Goal: Task Accomplishment & Management: Manage account settings

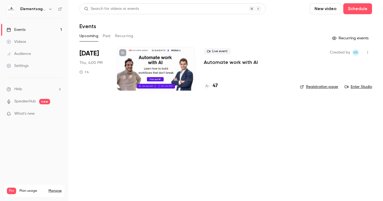
click at [26, 103] on link "SpeakerHub" at bounding box center [25, 102] width 22 height 6
click at [155, 78] on div at bounding box center [156, 69] width 78 height 44
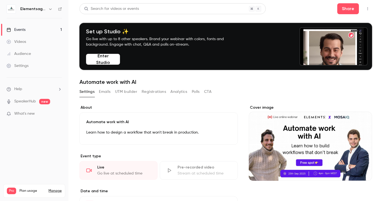
click at [117, 59] on button "Enter Studio" at bounding box center [103, 59] width 34 height 11
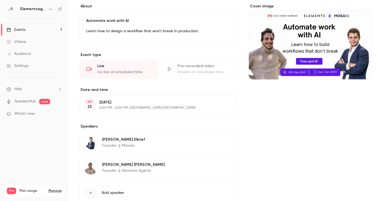
scroll to position [139, 0]
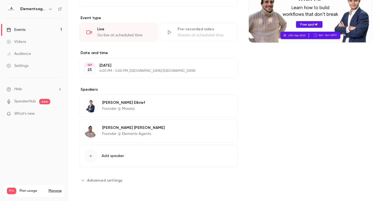
click at [152, 107] on div "Guillaume Elkrief Founder @ Mosaiq Edit" at bounding box center [158, 106] width 158 height 23
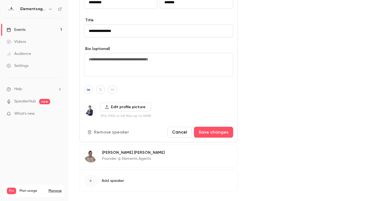
scroll to position [264, 0]
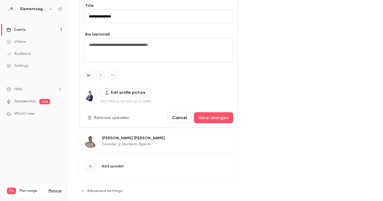
click at [20, 53] on div "Audience" at bounding box center [19, 53] width 24 height 5
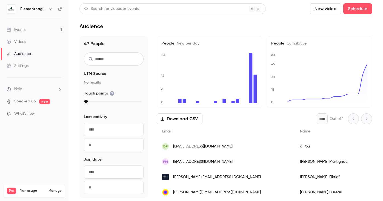
click at [18, 40] on div "Videos" at bounding box center [16, 41] width 19 height 5
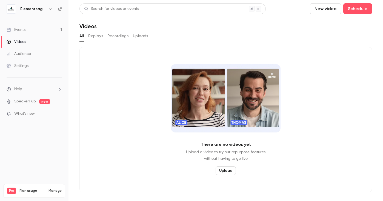
click at [22, 30] on div "Events" at bounding box center [16, 29] width 19 height 5
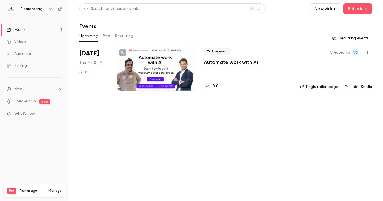
click at [364, 54] on button "button" at bounding box center [367, 52] width 9 height 9
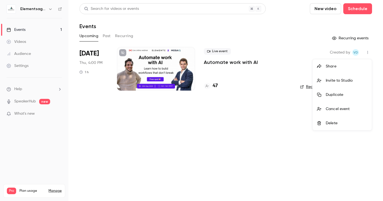
click at [345, 68] on div "Share" at bounding box center [346, 66] width 42 height 5
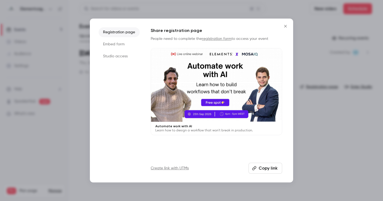
click at [283, 25] on icon "Close" at bounding box center [285, 26] width 7 height 4
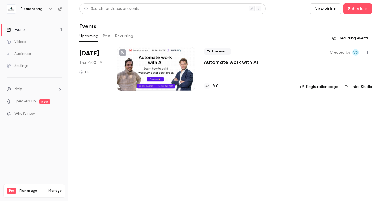
click at [365, 54] on icon "button" at bounding box center [367, 53] width 4 height 4
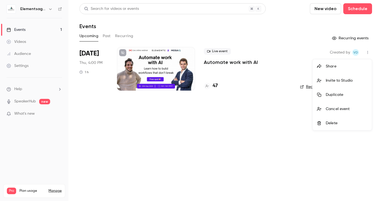
click at [334, 79] on div "Invite to Studio" at bounding box center [346, 80] width 42 height 5
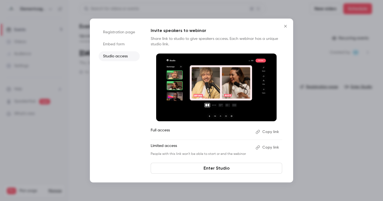
click at [271, 133] on button "Copy link" at bounding box center [267, 132] width 29 height 9
click at [51, 101] on div at bounding box center [191, 100] width 383 height 201
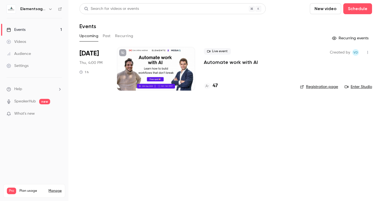
click at [29, 28] on link "Events 1" at bounding box center [34, 30] width 68 height 12
click at [24, 60] on link "Audience" at bounding box center [34, 54] width 68 height 12
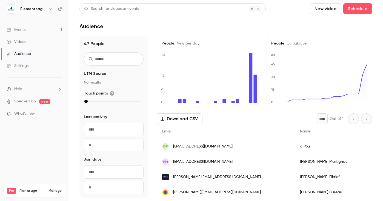
click at [24, 63] on link "Settings" at bounding box center [34, 66] width 68 height 12
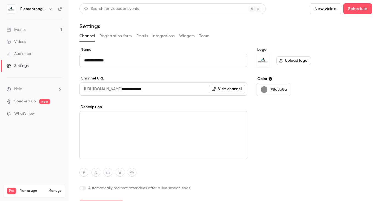
click at [141, 36] on button "Emails" at bounding box center [141, 36] width 11 height 9
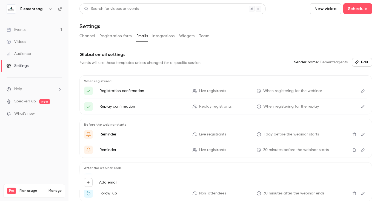
scroll to position [41, 0]
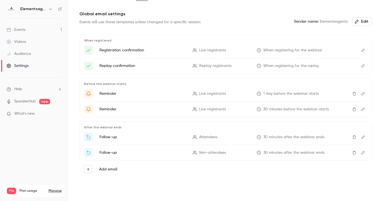
click at [361, 139] on icon "Edit" at bounding box center [363, 137] width 4 height 4
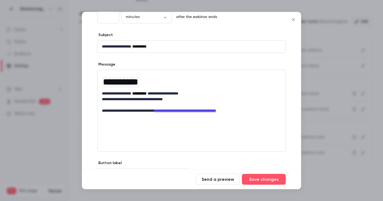
scroll to position [48, 0]
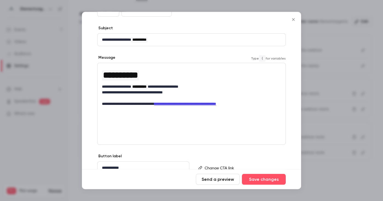
click at [258, 103] on p "**********" at bounding box center [191, 105] width 179 height 6
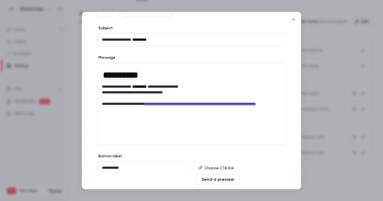
click at [281, 181] on button "Save changes" at bounding box center [264, 179] width 44 height 11
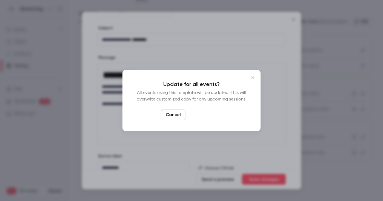
click at [201, 114] on button "Yes, update" at bounding box center [205, 114] width 34 height 11
